Goal: Task Accomplishment & Management: Manage account settings

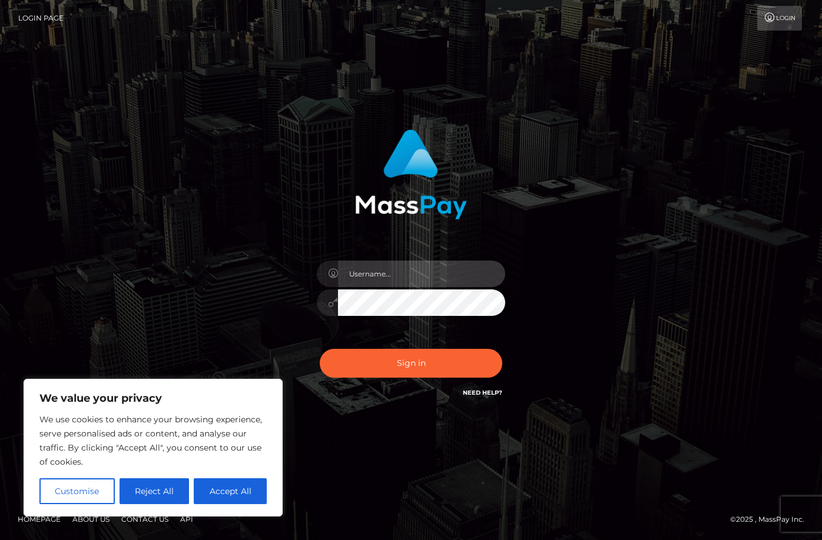
click at [437, 273] on input "text" at bounding box center [421, 274] width 167 height 26
type input "[EMAIL_ADDRESS][DOMAIN_NAME]"
click at [320, 349] on button "Sign in" at bounding box center [411, 363] width 183 height 29
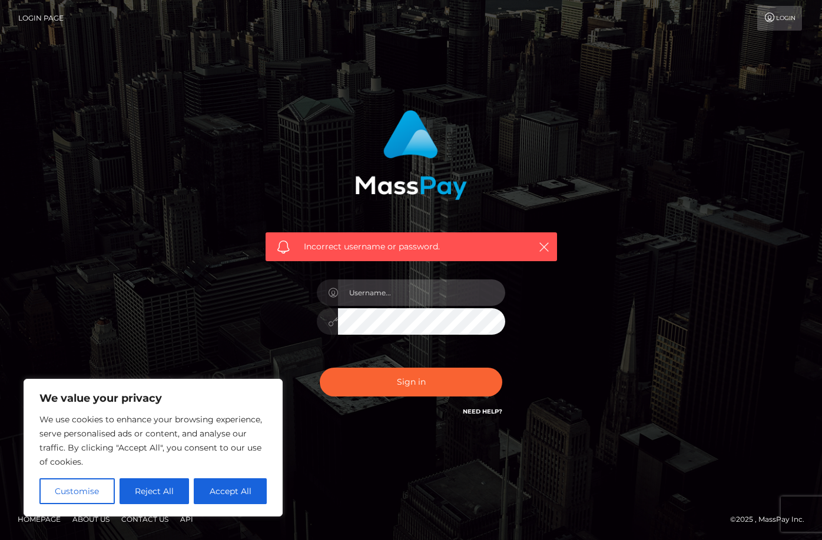
click at [397, 298] on input "text" at bounding box center [421, 293] width 167 height 26
type input "335435"
click at [320, 368] on button "Sign in" at bounding box center [411, 382] width 183 height 29
click at [232, 486] on button "Accept All" at bounding box center [230, 492] width 73 height 26
checkbox input "true"
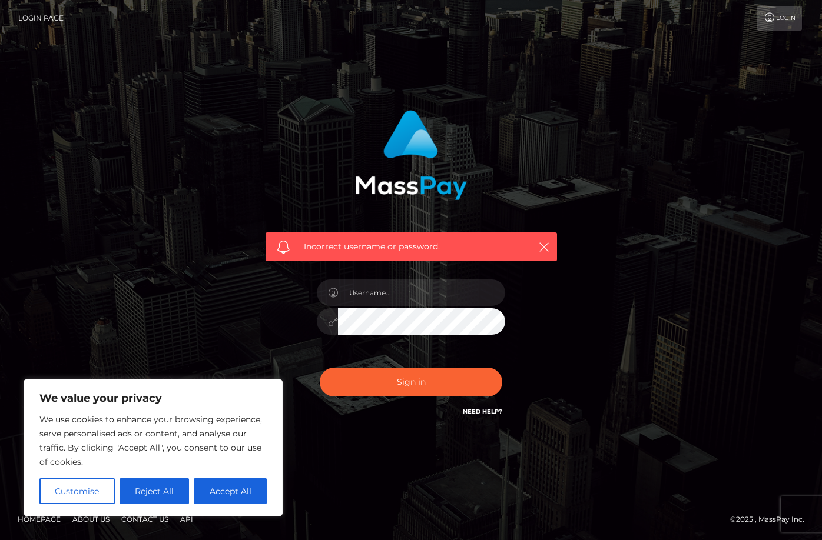
checkbox input "true"
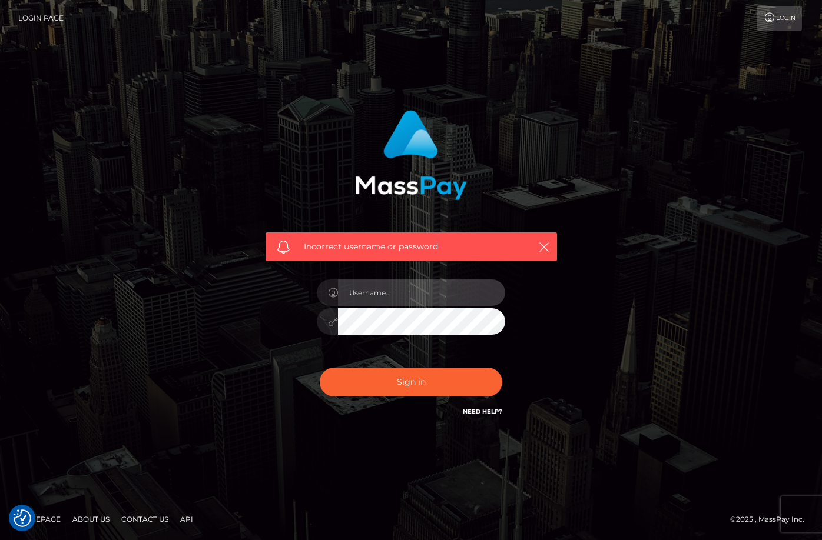
click at [460, 302] on input "text" at bounding box center [421, 293] width 167 height 26
type input "18bacons@gmail.com"
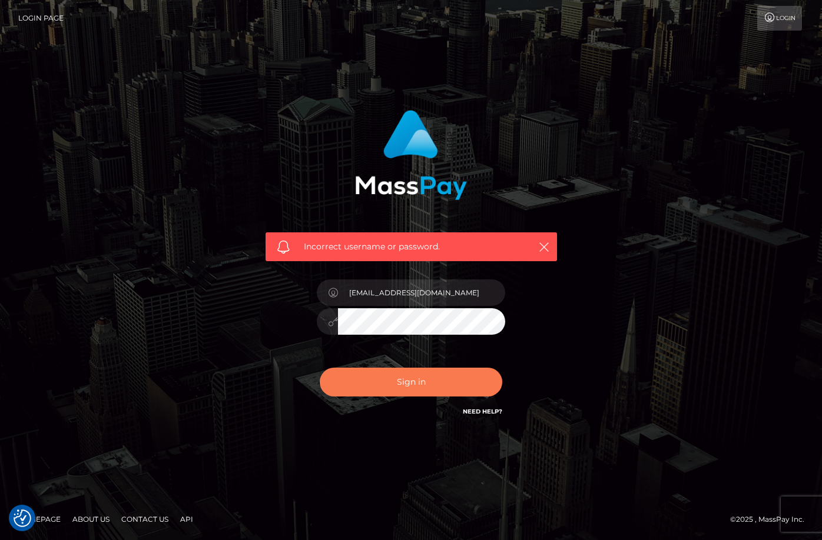
click at [407, 372] on button "Sign in" at bounding box center [411, 382] width 183 height 29
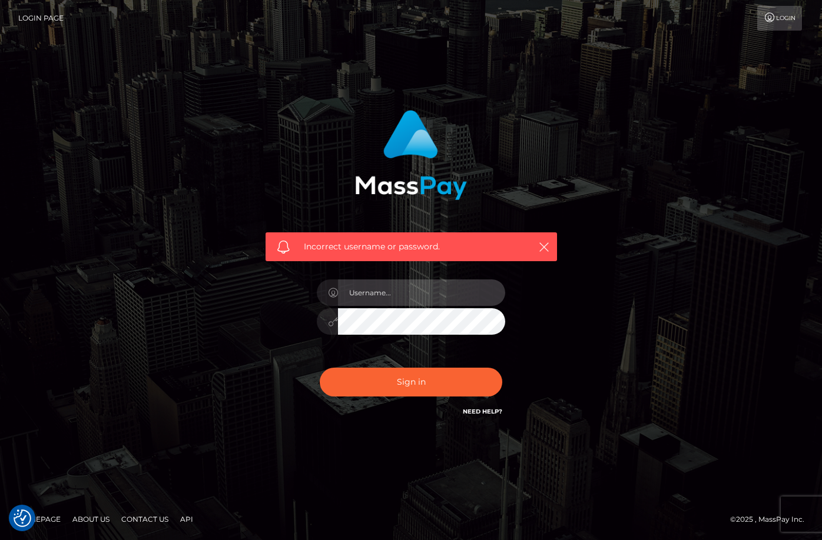
click at [428, 291] on input "text" at bounding box center [421, 293] width 167 height 26
click at [385, 301] on input "text" at bounding box center [421, 293] width 167 height 26
type input "335435"
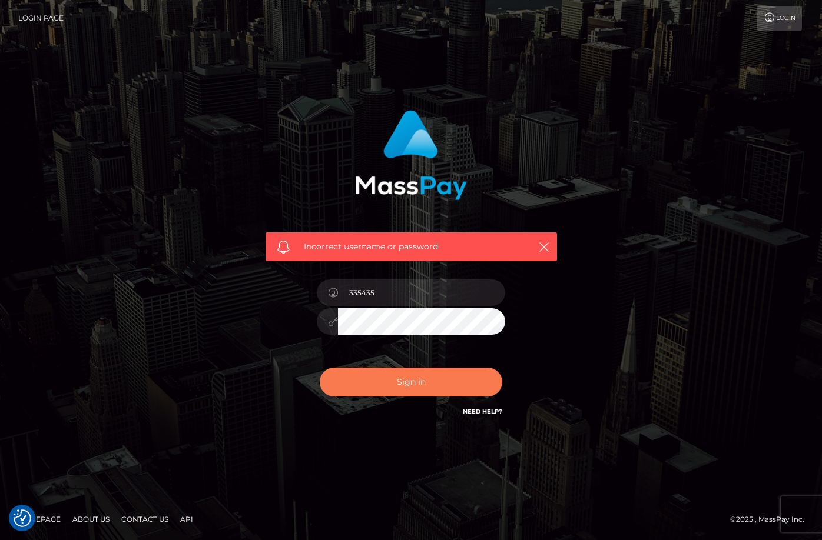
click at [409, 381] on button "Sign in" at bounding box center [411, 382] width 183 height 29
click at [798, 17] on link "Login" at bounding box center [779, 18] width 45 height 25
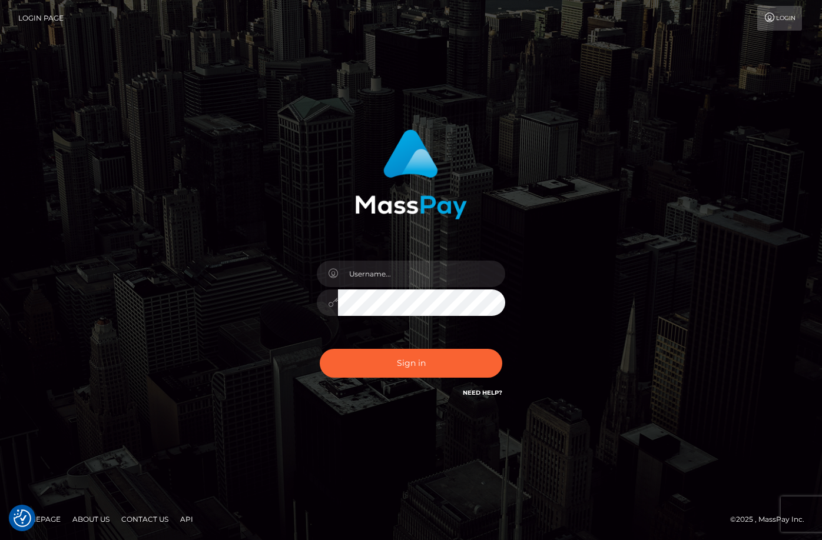
click at [789, 28] on link "Login" at bounding box center [779, 18] width 45 height 25
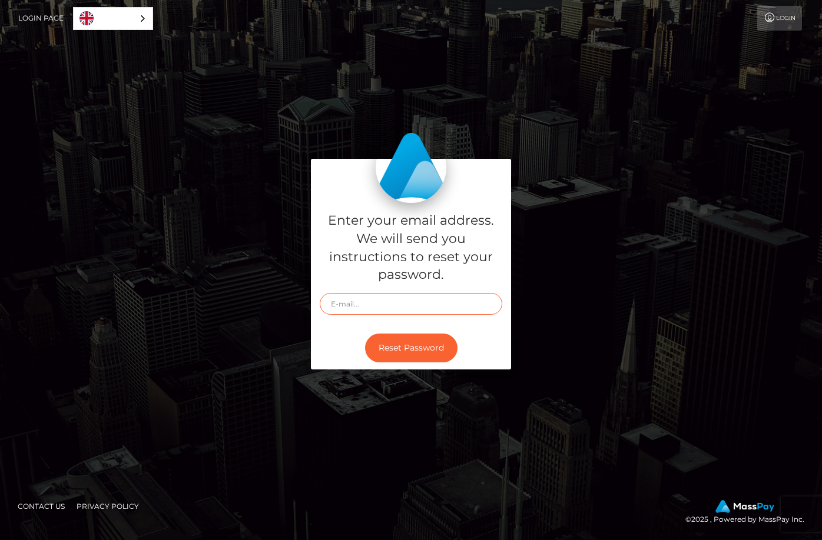
click at [390, 311] on input "text" at bounding box center [411, 304] width 183 height 22
paste input "bik886cUb!!!"
type input "bik886cUb!!!"
click at [390, 311] on input "text" at bounding box center [411, 304] width 183 height 22
type input "18bacons@gmail.com"
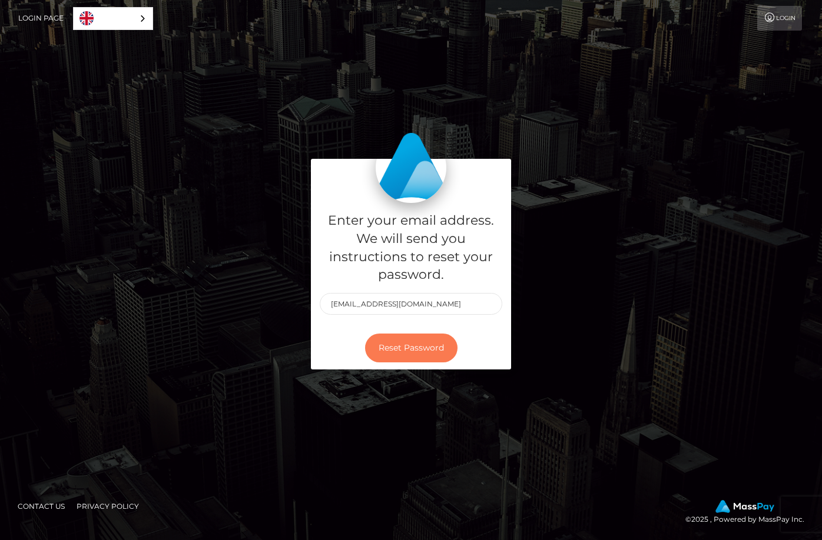
click at [418, 349] on button "Reset Password" at bounding box center [411, 348] width 92 height 29
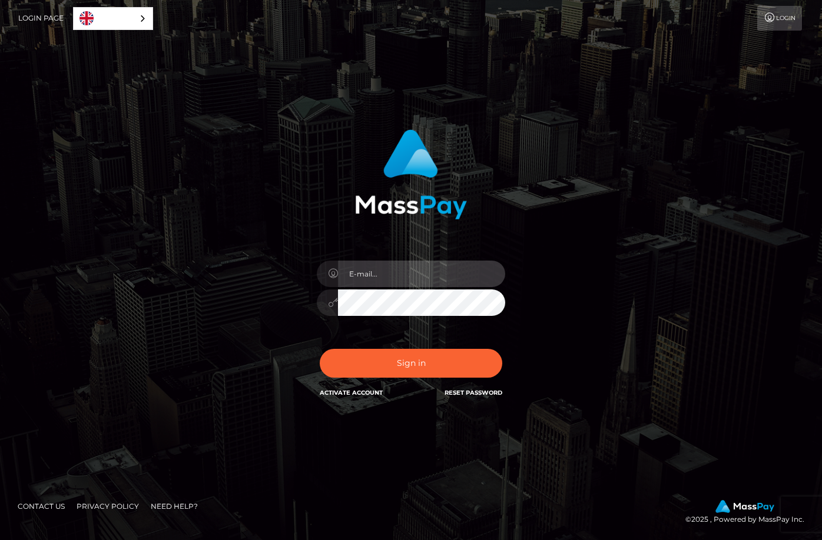
click at [388, 275] on input "email" at bounding box center [421, 274] width 167 height 26
type input "18bacons@gmail/"
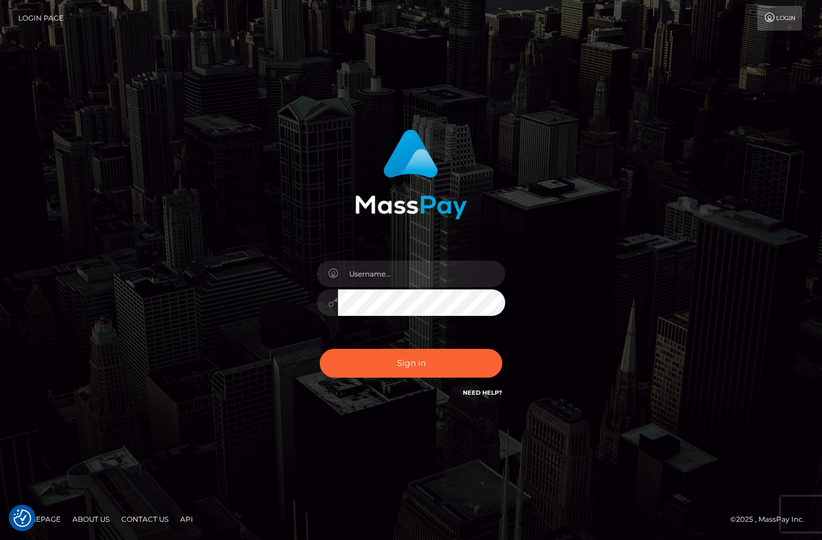
drag, startPoint x: 314, startPoint y: 290, endPoint x: 320, endPoint y: 282, distance: 10.0
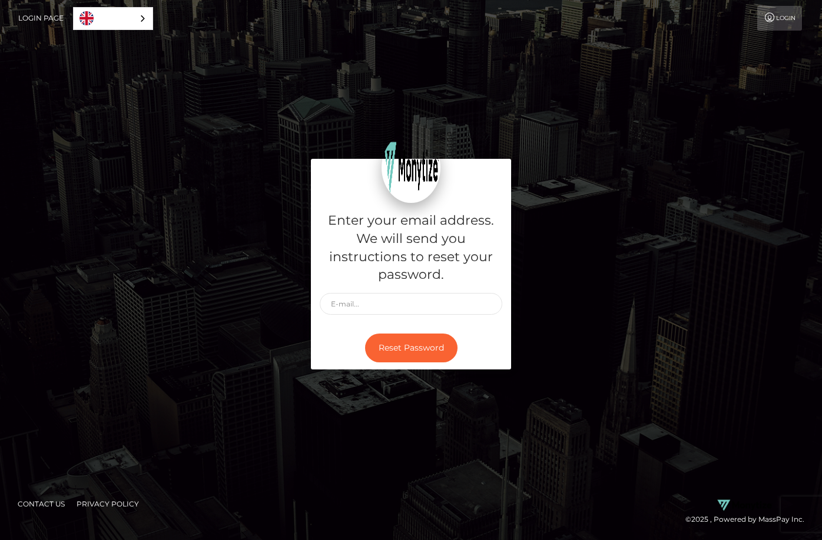
click at [48, 22] on link "Login Page" at bounding box center [40, 18] width 45 height 25
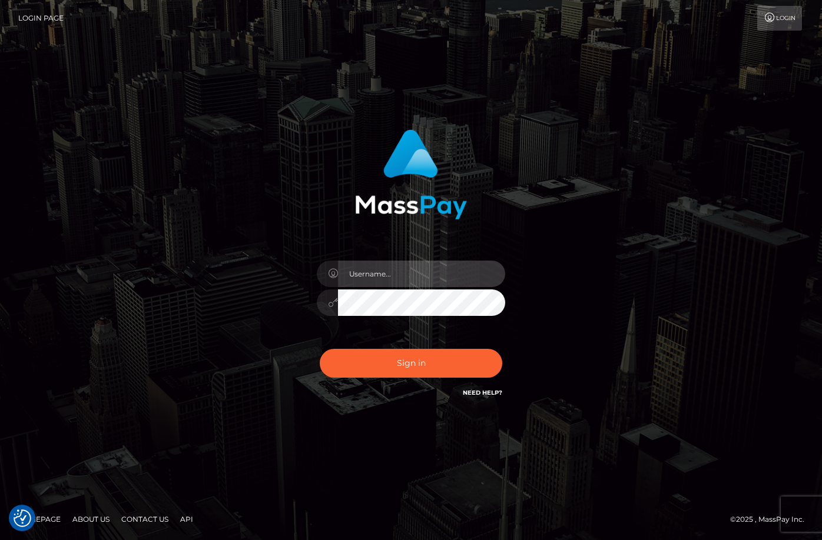
click at [393, 286] on input "text" at bounding box center [421, 274] width 167 height 26
type input "18bacons@gmail.com"
click at [320, 349] on button "Sign in" at bounding box center [411, 363] width 183 height 29
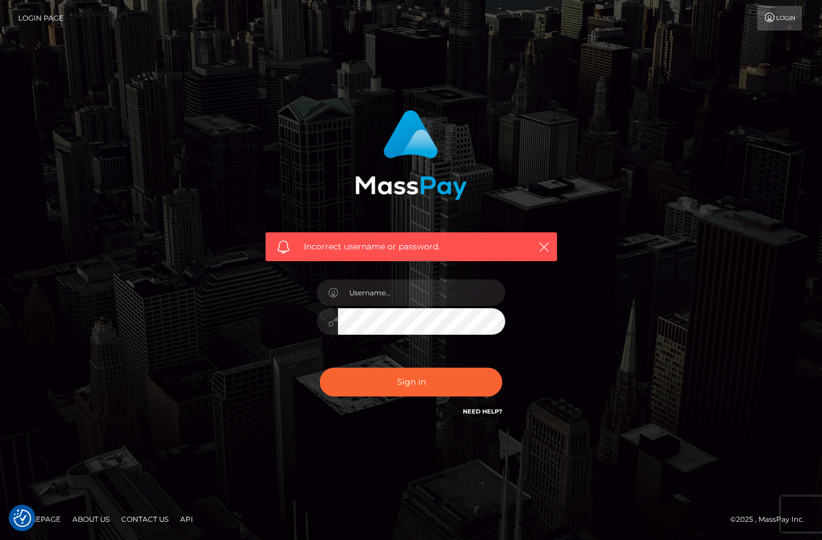
click at [427, 277] on div at bounding box center [411, 316] width 206 height 90
click at [410, 294] on input "text" at bounding box center [421, 293] width 167 height 26
type input "18bacons@gmail.com"
click at [320, 368] on button "Sign in" at bounding box center [411, 382] width 183 height 29
click at [389, 295] on input "text" at bounding box center [421, 293] width 167 height 26
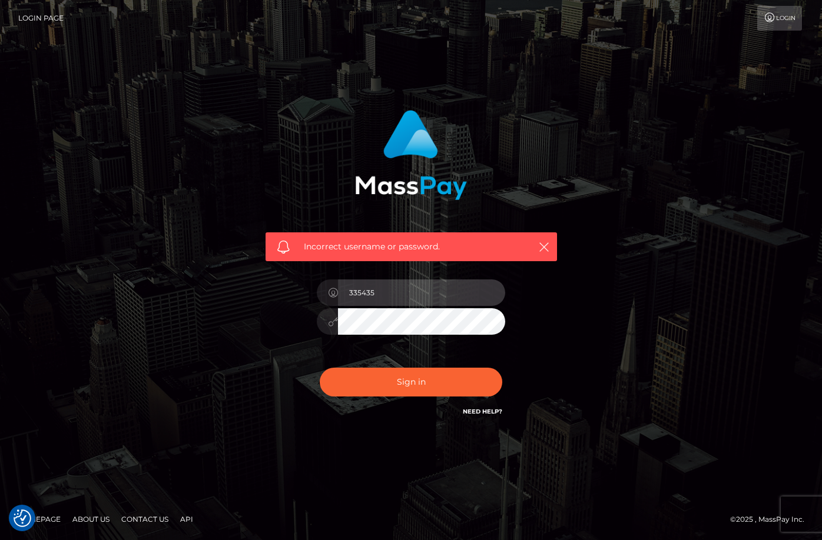
type input "335435"
click at [320, 368] on button "Sign in" at bounding box center [411, 382] width 183 height 29
click at [35, 14] on link "Login Page" at bounding box center [40, 18] width 45 height 25
